Goal: Check status: Check status

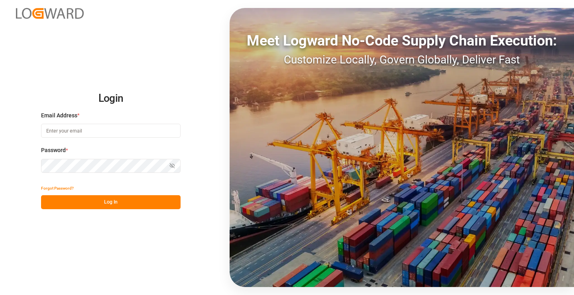
type input "[PERSON_NAME][EMAIL_ADDRESS][DOMAIN_NAME]"
click at [116, 200] on button "Log In" at bounding box center [111, 202] width 140 height 14
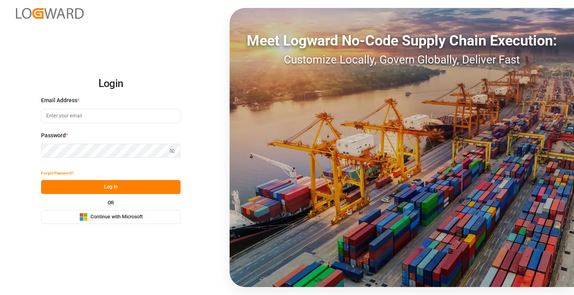
type input "[PERSON_NAME][EMAIL_ADDRESS][DOMAIN_NAME]"
click at [96, 184] on button "Log In" at bounding box center [111, 187] width 140 height 14
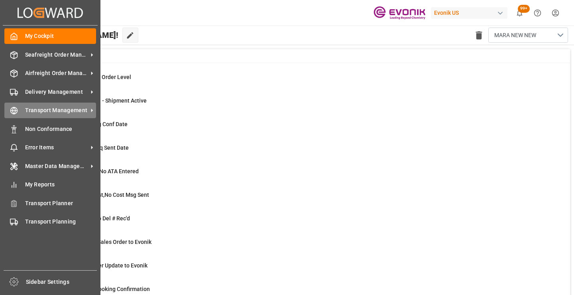
click at [16, 112] on icon at bounding box center [14, 110] width 8 height 8
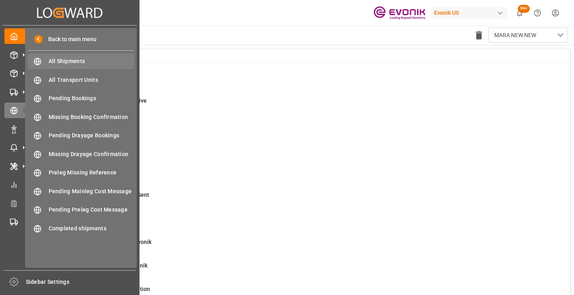
click at [77, 59] on span "All Shipments" at bounding box center [92, 61] width 86 height 8
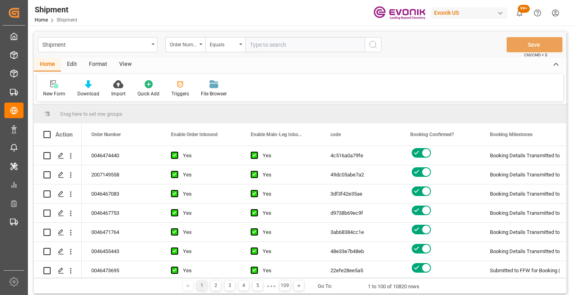
click at [286, 43] on input "text" at bounding box center [305, 44] width 120 height 15
paste input "2006812129"
type input "2006812129"
click at [377, 45] on icon "search button" at bounding box center [373, 45] width 10 height 10
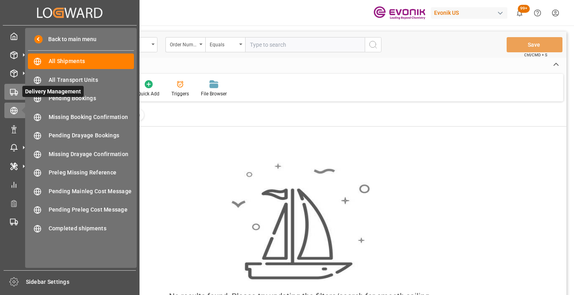
click at [14, 92] on icon at bounding box center [14, 92] width 8 height 8
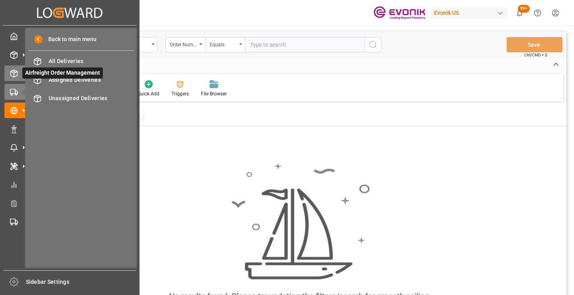
click at [14, 75] on icon at bounding box center [14, 73] width 8 height 8
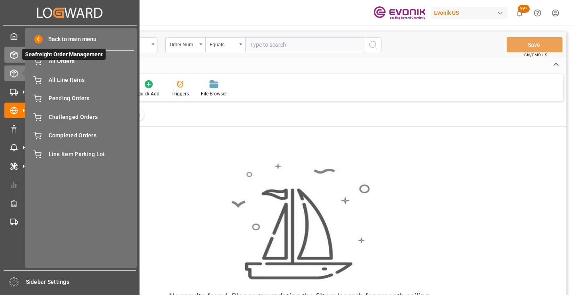
click at [16, 56] on icon at bounding box center [14, 55] width 8 height 8
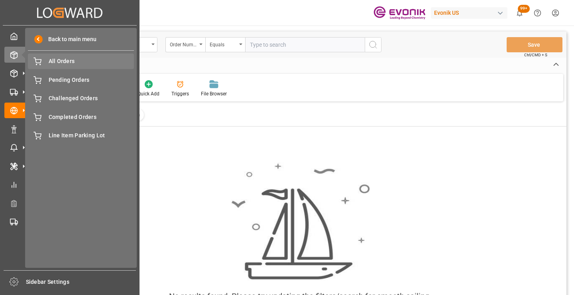
click at [71, 63] on span "All Orders" at bounding box center [92, 61] width 86 height 8
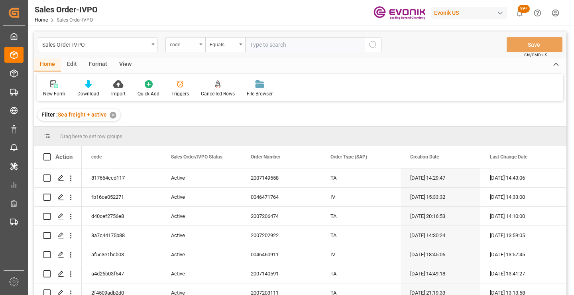
click at [194, 47] on div "code" at bounding box center [183, 43] width 27 height 9
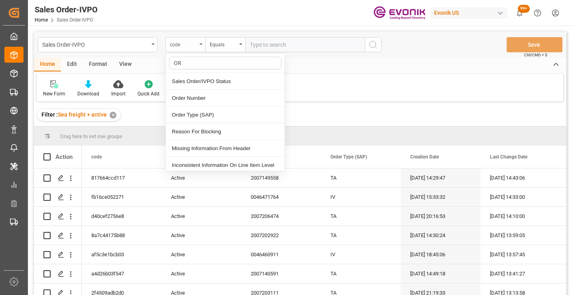
type input "ORD"
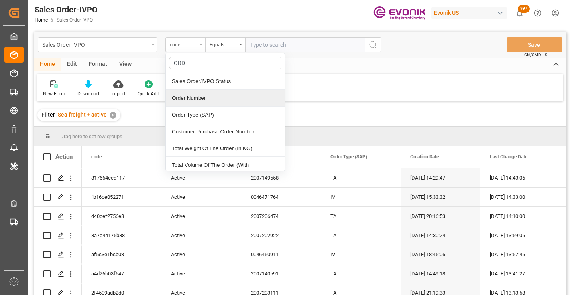
click at [197, 98] on div "Order Number" at bounding box center [225, 98] width 119 height 17
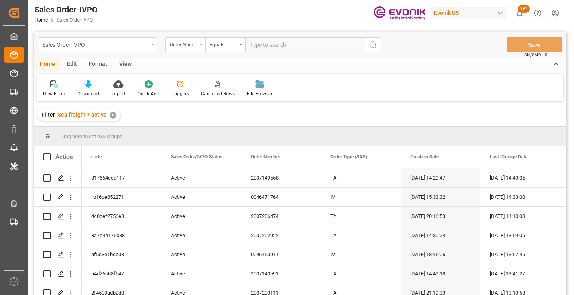
click at [269, 45] on input "text" at bounding box center [305, 44] width 120 height 15
paste input "2006812129"
type input "2006812129"
click at [383, 42] on div "Sales Order-IVPO Order Number Equals 2006812129 Save Ctrl/CMD + S" at bounding box center [300, 44] width 533 height 26
click at [375, 44] on icon "search button" at bounding box center [373, 45] width 10 height 10
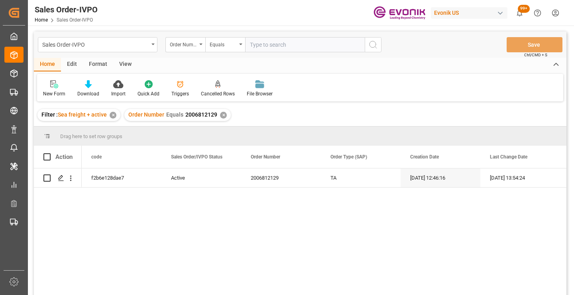
click at [130, 239] on div "f2b6e128dae7 Active 2006812129 TA 09-26-2025 12:46:16 10-02-2025 13:54:24 Yes P…" at bounding box center [324, 234] width 485 height 132
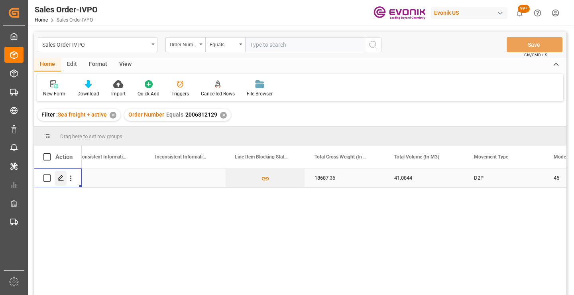
click at [59, 178] on icon "Press SPACE to select this row." at bounding box center [61, 178] width 6 height 6
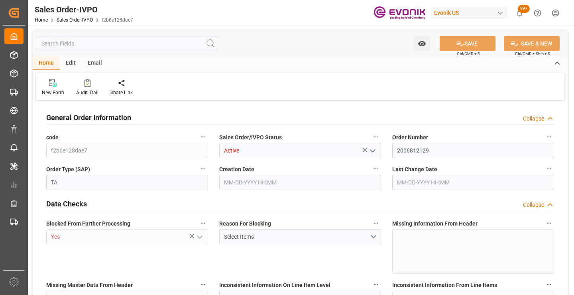
type input "INCCU"
type input "0"
type input "1"
type input "2"
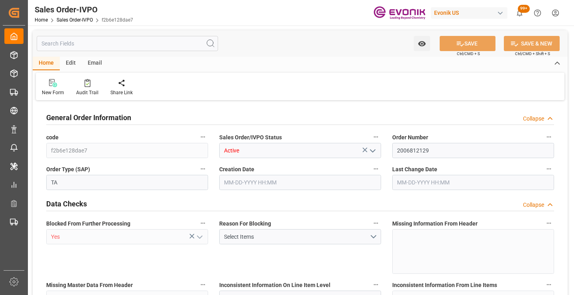
type input "18687.36"
type input "76.1408"
type input "19000"
type input "60"
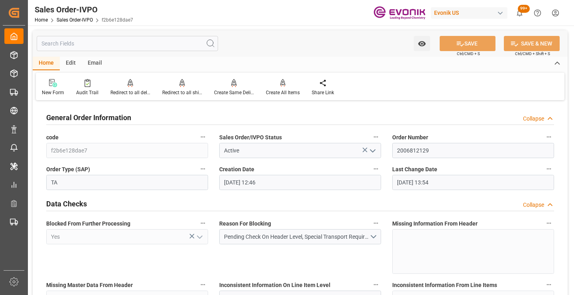
type input "09-26-2025 12:46"
type input "10-02-2025 13:54"
click at [140, 41] on input "text" at bounding box center [127, 43] width 181 height 15
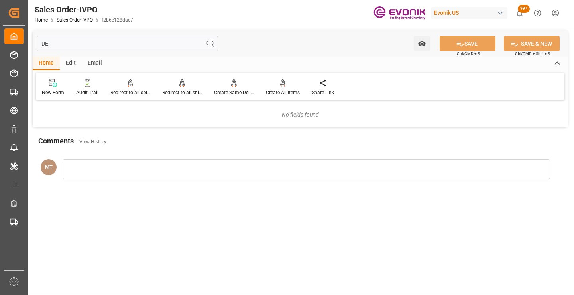
type input "D"
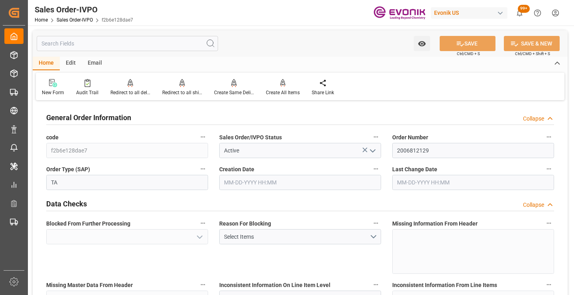
type input "Yes"
type input "INCCU"
type input "0"
type input "1"
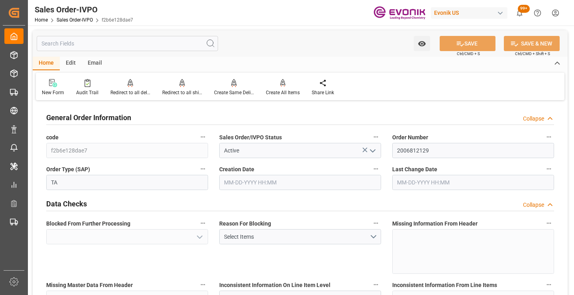
type input "2"
type input "19000"
type input "60"
type input "09-26-2025 12:46"
type input "10-02-2025 13:54"
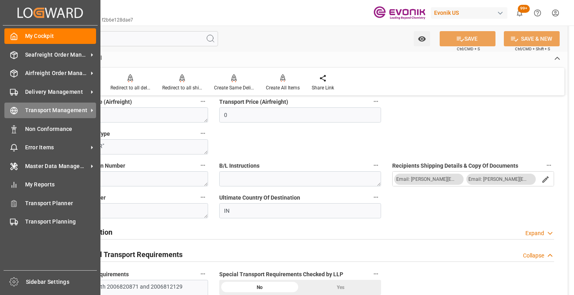
click at [41, 111] on span "Transport Management" at bounding box center [56, 110] width 63 height 8
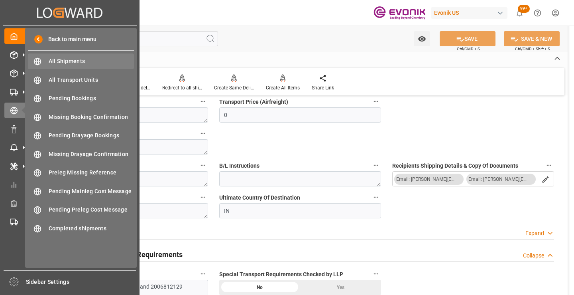
click at [80, 58] on span "All Shipments" at bounding box center [92, 61] width 86 height 8
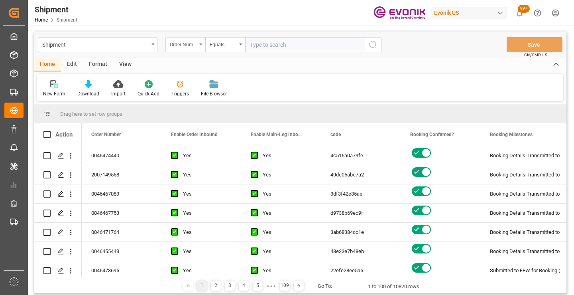
click at [189, 47] on div "Order Number" at bounding box center [183, 43] width 27 height 9
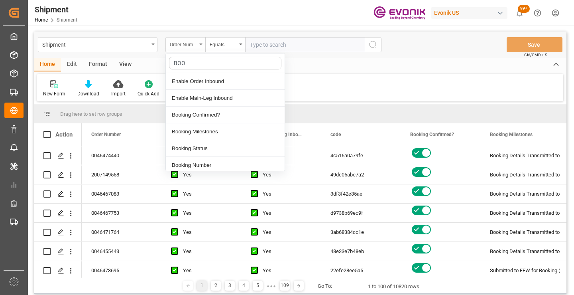
type input "BOOK"
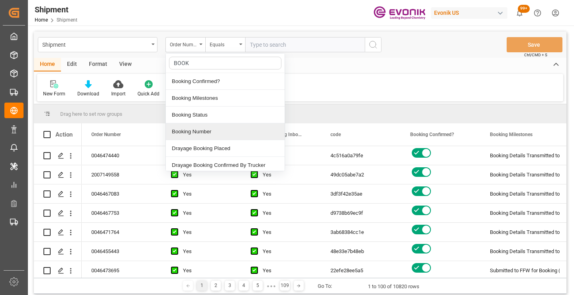
click at [194, 133] on div "Booking Number" at bounding box center [225, 131] width 119 height 17
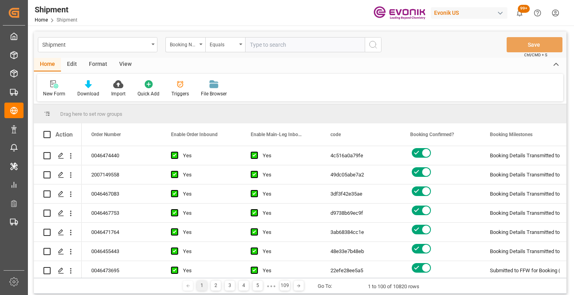
click at [267, 44] on input "text" at bounding box center [305, 44] width 120 height 15
paste input "93693731"
type input "93693731"
click at [378, 46] on button "search button" at bounding box center [373, 44] width 17 height 15
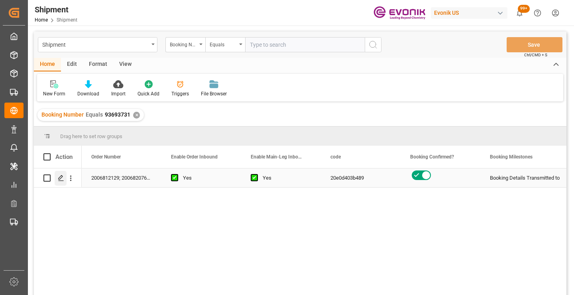
click at [61, 179] on icon "Press SPACE to select this row." at bounding box center [61, 178] width 6 height 6
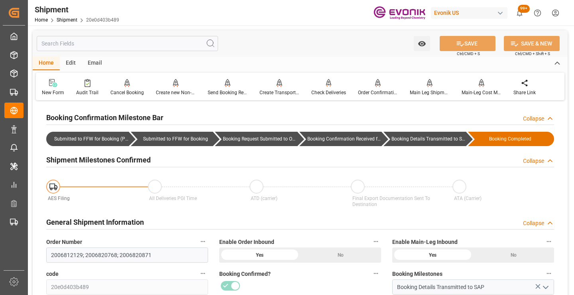
click at [135, 44] on input "text" at bounding box center [127, 43] width 181 height 15
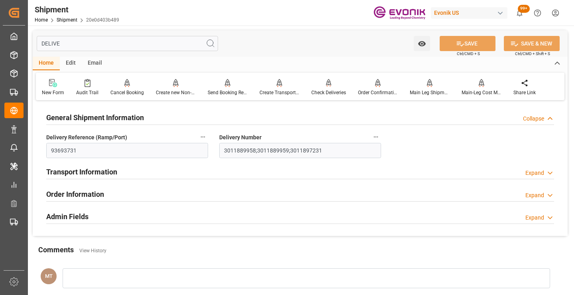
type input "DELIVE"
